Goal: Task Accomplishment & Management: Complete application form

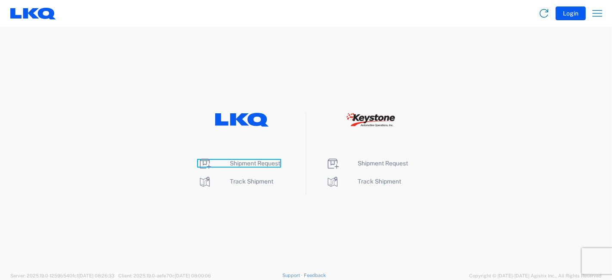
click at [261, 163] on span "Shipment Request" at bounding box center [255, 163] width 50 height 7
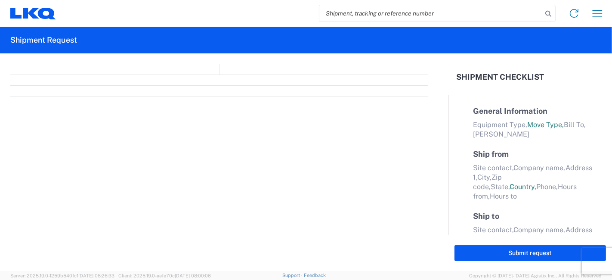
select select "FULL"
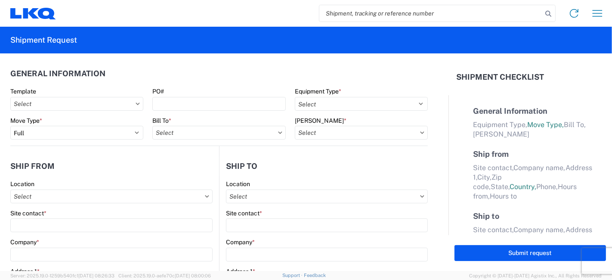
select select "LBS"
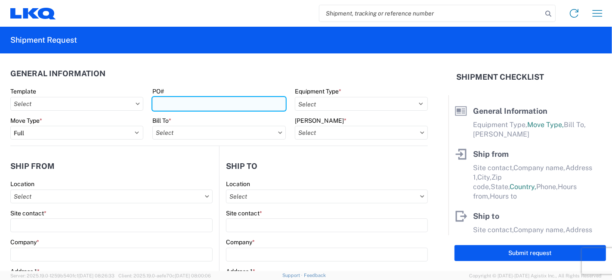
click at [197, 105] on input "PO#" at bounding box center [218, 104] width 133 height 14
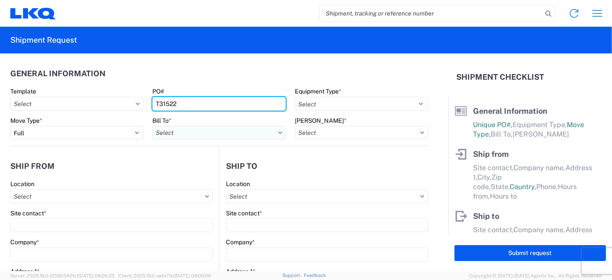
type input "T31522"
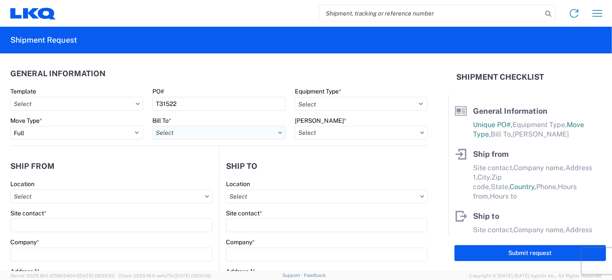
click at [237, 137] on input "text" at bounding box center [218, 133] width 133 height 14
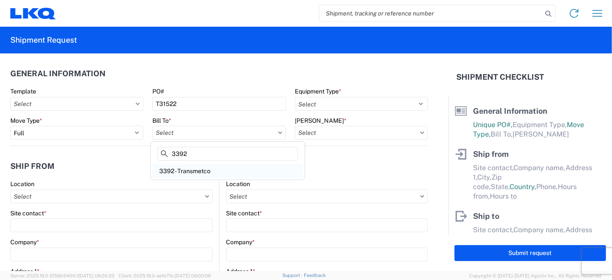
type input "3392"
click at [224, 177] on div "3392 3392 - Transmetco" at bounding box center [227, 160] width 155 height 39
click at [205, 173] on div "3392 - Transmetco" at bounding box center [227, 171] width 151 height 14
type input "3392 - Transmetco"
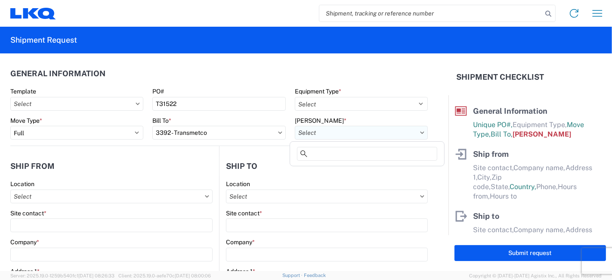
click at [329, 132] on input "text" at bounding box center [361, 133] width 133 height 14
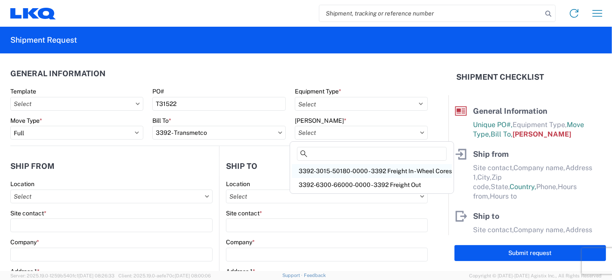
click at [332, 172] on div "3392-3015-50180-0000 - 3392 Freight In - Wheel Cores" at bounding box center [372, 171] width 160 height 14
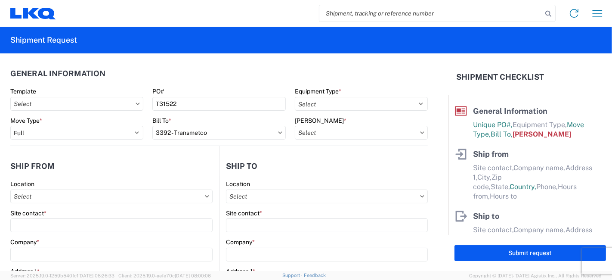
type input "3392-3015-50180-0000 - 3392 Freight In - Wheel Cores"
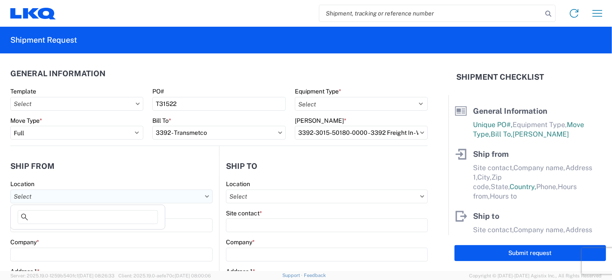
click at [175, 197] on input "text" at bounding box center [111, 196] width 202 height 14
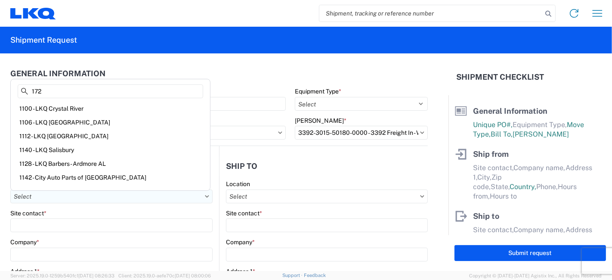
type input "1720"
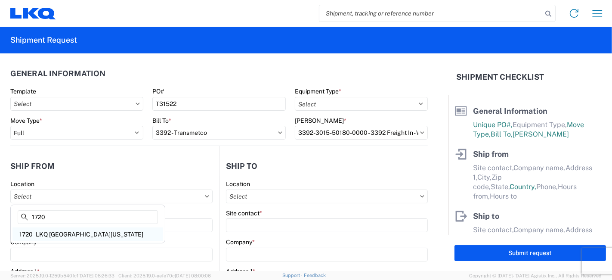
drag, startPoint x: 175, startPoint y: 197, endPoint x: 132, endPoint y: 228, distance: 52.3
click at [132, 228] on agx-block-ui "Home Shipment request Shipment tracking Shipment Request General Information Te…" at bounding box center [306, 140] width 612 height 280
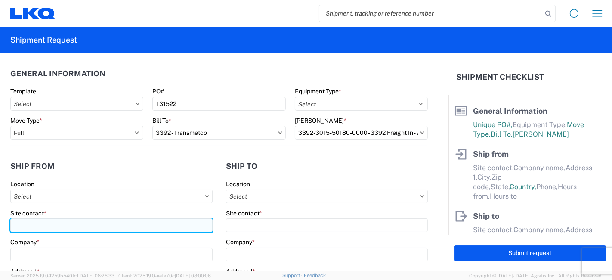
click at [132, 228] on input "Site contact *" at bounding box center [111, 225] width 202 height 14
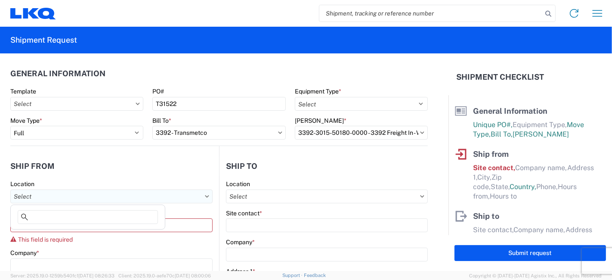
click at [153, 191] on input "text" at bounding box center [111, 196] width 202 height 14
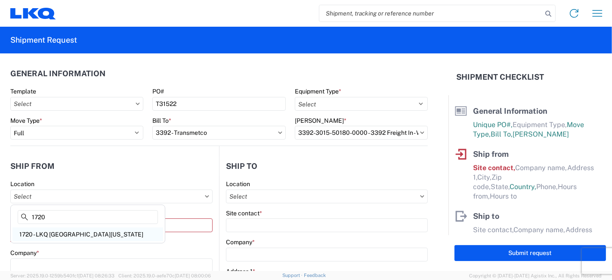
type input "1720"
click at [87, 234] on div "1720 - LKQ [GEOGRAPHIC_DATA][US_STATE]" at bounding box center [87, 234] width 151 height 14
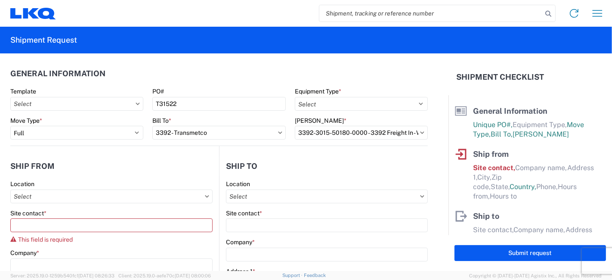
type input "1720 - LKQ [GEOGRAPHIC_DATA][US_STATE]"
type input "LKQ Corporation"
type input "[STREET_ADDRESS]"
type input "[GEOGRAPHIC_DATA]"
type input "93307"
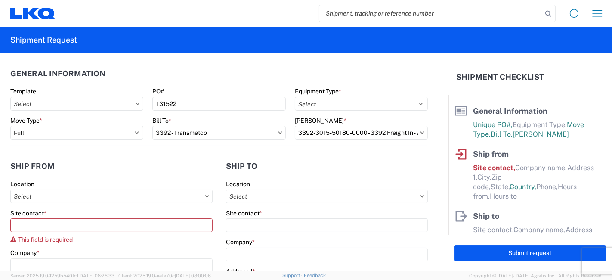
select select "CA"
select select "US"
type input "00:00"
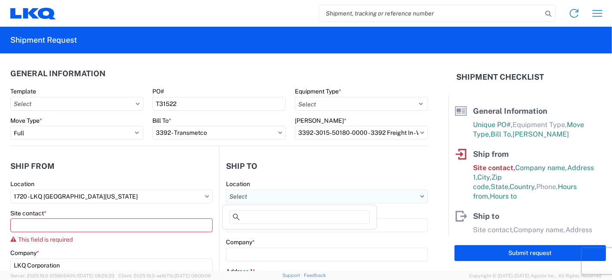
click at [267, 189] on input "text" at bounding box center [327, 196] width 202 height 14
type input "3392"
click at [265, 232] on div "3392 - Transmetco" at bounding box center [299, 234] width 151 height 14
type input "3392 - Transmetco"
type input "LKQ Corporation"
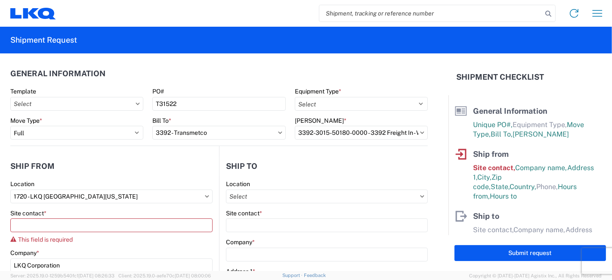
type input "[STREET_ADDRESS]"
type input "Huntington"
type input "46750"
select select "US"
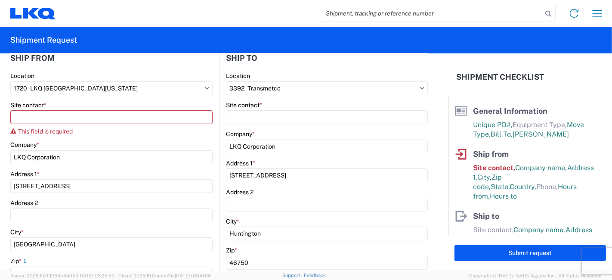
scroll to position [114, 0]
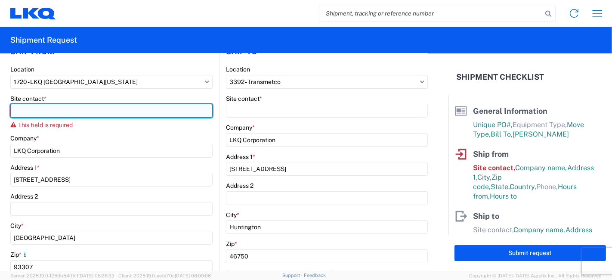
click at [161, 108] on input "Site contact *" at bounding box center [111, 111] width 202 height 14
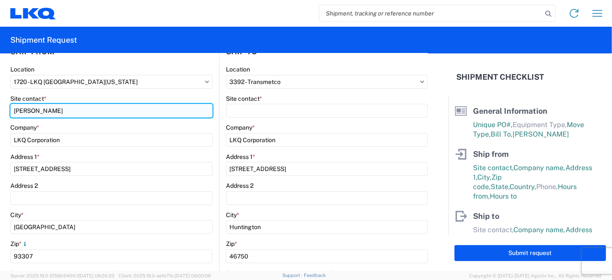
type input "[PERSON_NAME]"
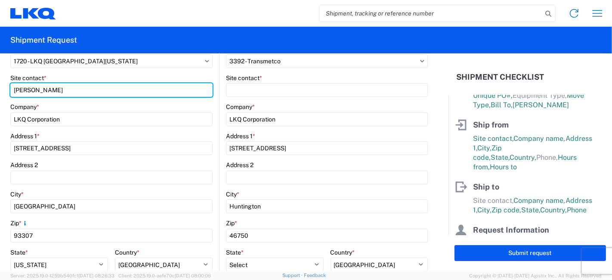
scroll to position [130, 0]
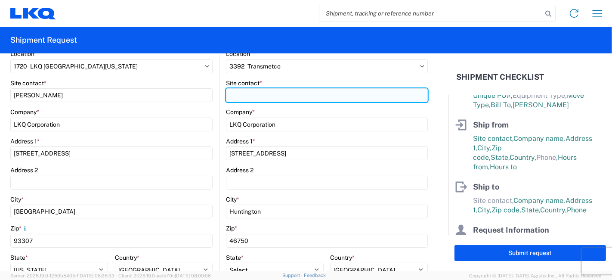
click at [323, 92] on input "Site contact *" at bounding box center [327, 95] width 202 height 14
click at [323, 92] on input "R" at bounding box center [327, 95] width 202 height 14
type input "[PERSON_NAME]"
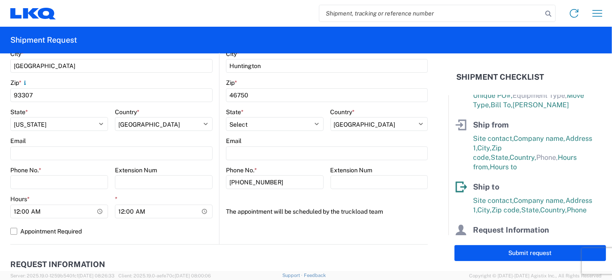
scroll to position [285, 0]
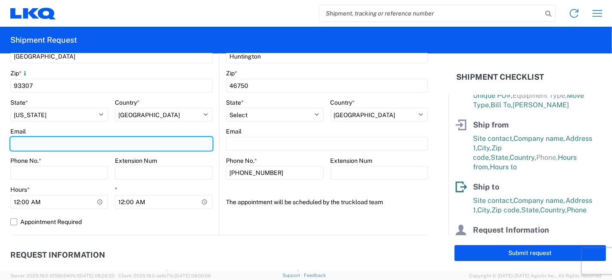
click at [178, 141] on input "Email" at bounding box center [111, 144] width 202 height 14
type input "[EMAIL_ADDRESS][DOMAIN_NAME]"
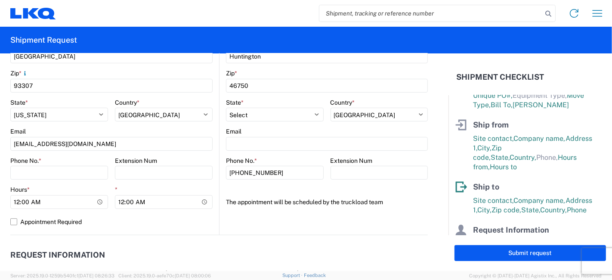
click at [53, 178] on agx-form-control-wrapper-v2 "Phone No. *" at bounding box center [59, 171] width 98 height 29
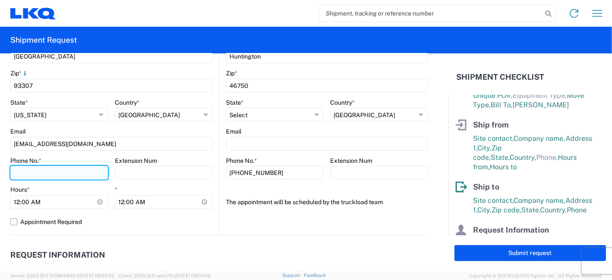
click at [58, 175] on input "Phone No. *" at bounding box center [59, 173] width 98 height 14
type input "[PHONE_NUMBER]"
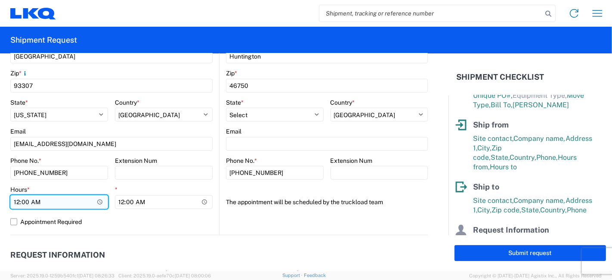
click at [48, 198] on input "00:00" at bounding box center [59, 202] width 98 height 14
type input "06:00"
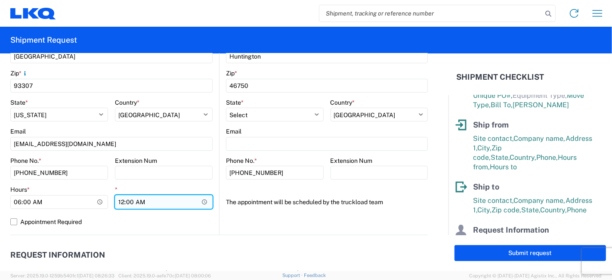
click at [138, 197] on input "00:00" at bounding box center [164, 202] width 98 height 14
type input "15:00"
click at [139, 221] on label "Appointment Required" at bounding box center [111, 222] width 202 height 14
click at [0, 0] on input "Appointment Required" at bounding box center [0, 0] width 0 height 0
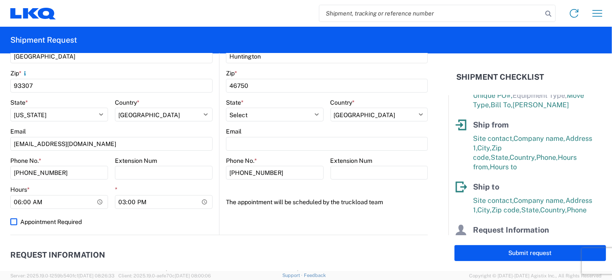
select select "US"
click at [13, 216] on label "Appointment Required" at bounding box center [111, 222] width 202 height 14
click at [0, 0] on input "Appointment Required" at bounding box center [0, 0] width 0 height 0
select select "US"
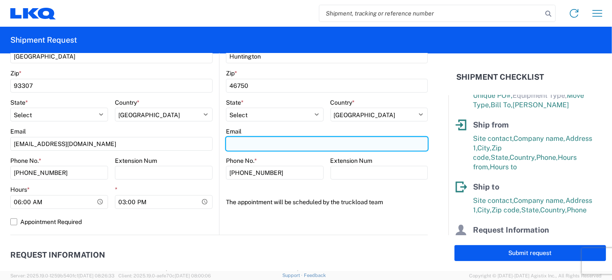
click at [282, 146] on input "Email" at bounding box center [327, 144] width 202 height 14
click at [308, 141] on input "Email" at bounding box center [327, 144] width 202 height 14
paste input "[EMAIL_ADDRESS][DOMAIN_NAME]"
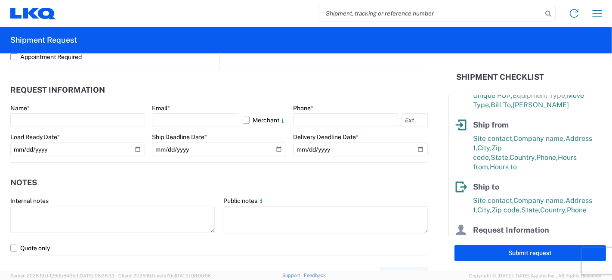
scroll to position [458, 0]
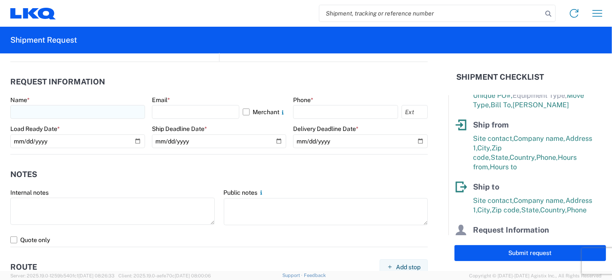
type input "[EMAIL_ADDRESS][DOMAIN_NAME]"
click at [128, 109] on input "text" at bounding box center [77, 112] width 135 height 14
type input "[PERSON_NAME]"
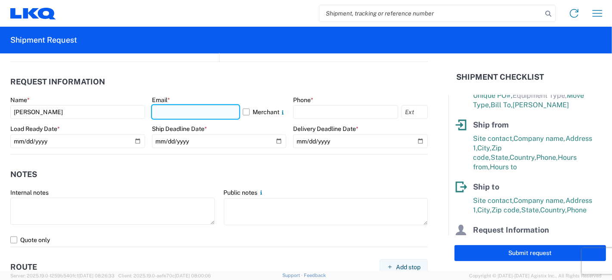
click at [175, 113] on input "text" at bounding box center [196, 112] width 88 height 14
type input "[EMAIL_ADDRESS][DOMAIN_NAME]"
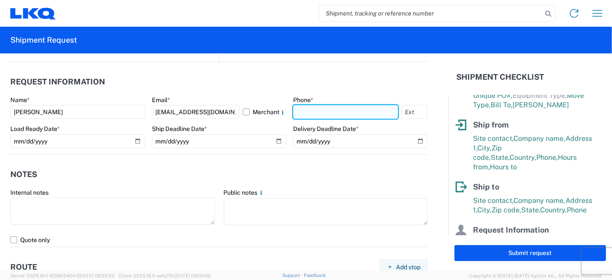
click at [310, 111] on input "text" at bounding box center [345, 112] width 105 height 14
type input "[PHONE_NUMBER]"
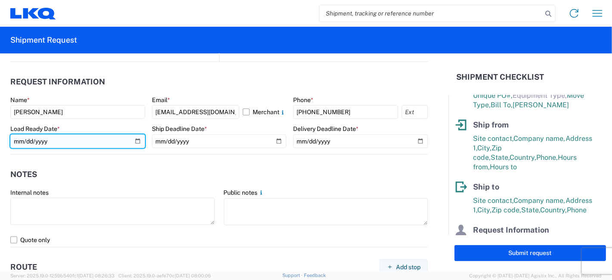
click at [94, 141] on input "date" at bounding box center [77, 141] width 135 height 14
click at [138, 139] on input "date" at bounding box center [77, 141] width 135 height 14
type input "[DATE]"
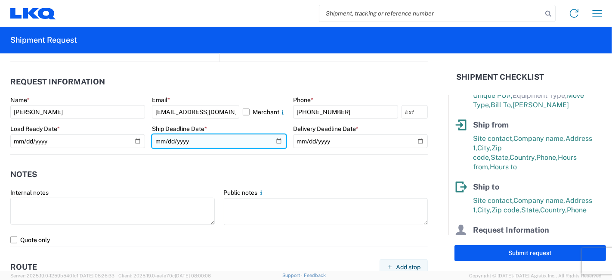
click at [274, 138] on input "date" at bounding box center [219, 141] width 135 height 14
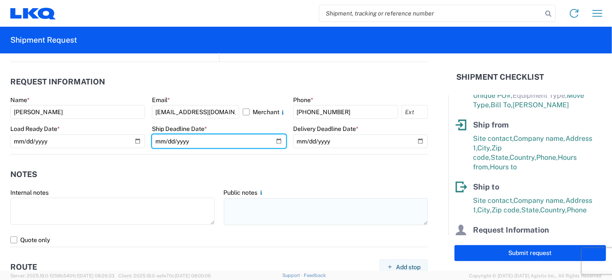
type input "[DATE]"
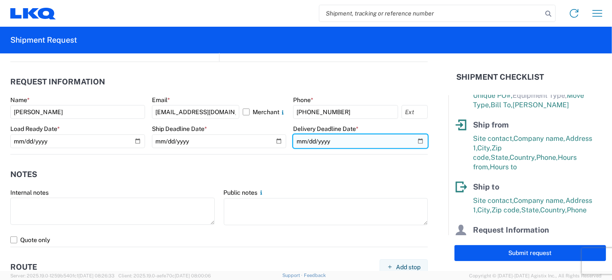
click at [414, 138] on input "date" at bounding box center [360, 141] width 135 height 14
type input "[DATE]"
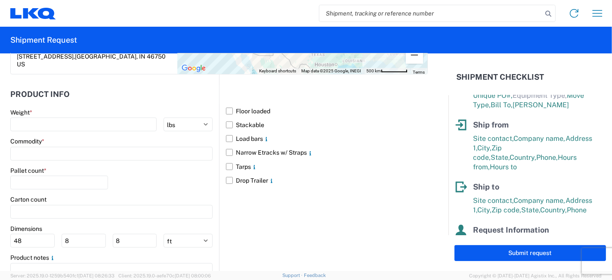
scroll to position [787, 0]
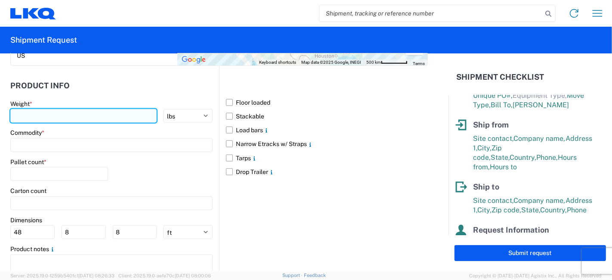
click at [92, 109] on input "number" at bounding box center [83, 116] width 146 height 14
type input "40000"
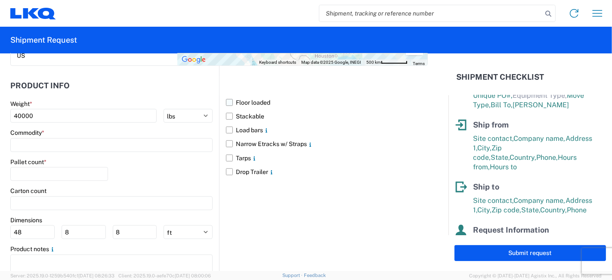
click at [226, 95] on label "Floor loaded" at bounding box center [327, 102] width 202 height 14
click at [0, 0] on input "Floor loaded" at bounding box center [0, 0] width 0 height 0
click at [226, 109] on label "Stackable" at bounding box center [327, 116] width 202 height 14
click at [0, 0] on input "Stackable" at bounding box center [0, 0] width 0 height 0
click at [138, 138] on input at bounding box center [111, 145] width 202 height 14
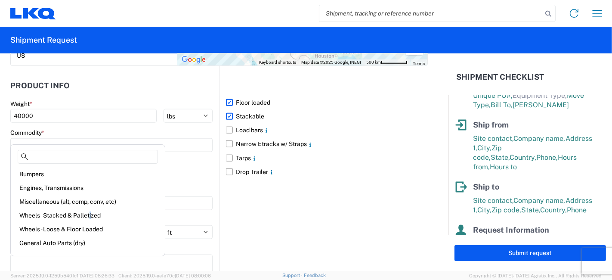
click at [90, 215] on div "Wheels - Stacked & Palletized" at bounding box center [87, 215] width 151 height 14
type input "Wheels - Stacked & Palletized"
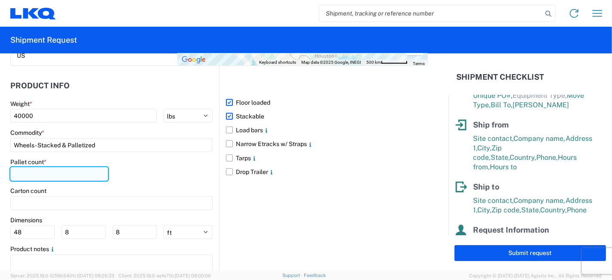
click at [41, 167] on input "number" at bounding box center [59, 174] width 98 height 14
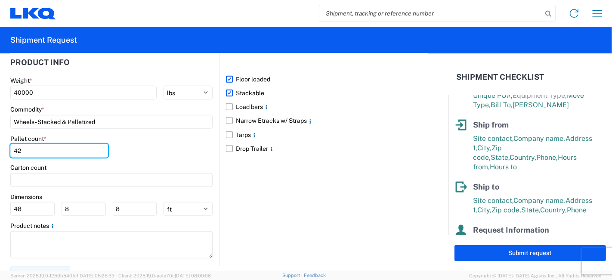
scroll to position [812, 0]
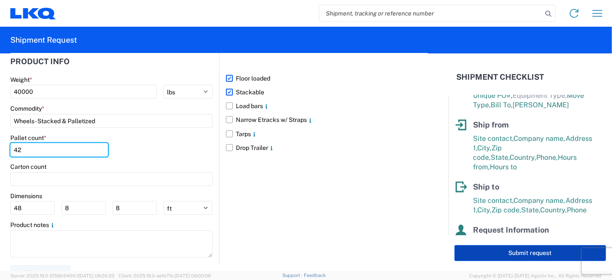
type input "42"
click at [505, 252] on button "Submit request" at bounding box center [529, 253] width 151 height 16
select select "US"
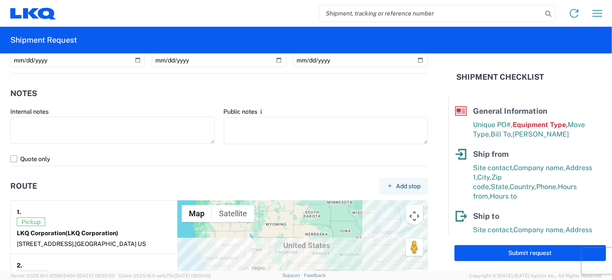
scroll to position [0, 0]
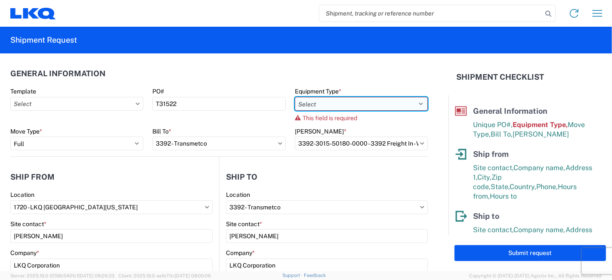
click at [412, 105] on select "Select 53’ Dry Van Flatbed Dropdeck (van) Lowboy (flatbed) Rail" at bounding box center [361, 104] width 133 height 14
select select "STDV"
click at [295, 97] on select "Select 53’ Dry Van Flatbed Dropdeck (van) Lowboy (flatbed) Rail" at bounding box center [361, 104] width 133 height 14
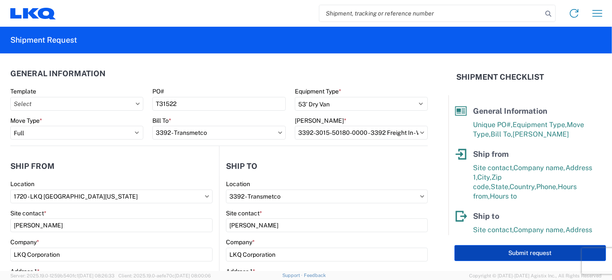
click at [538, 249] on button "Submit request" at bounding box center [529, 253] width 151 height 16
